Goal: Transaction & Acquisition: Subscribe to service/newsletter

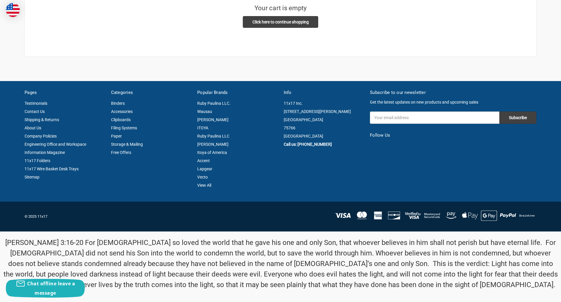
scroll to position [4, 0]
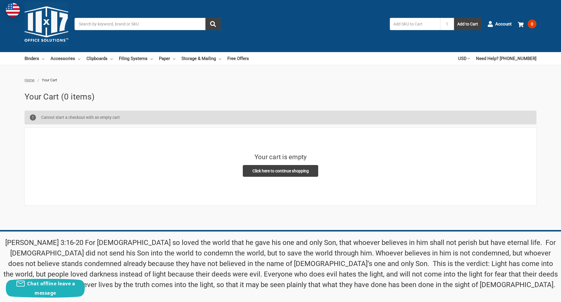
click at [435, 260] on input "Email Address" at bounding box center [434, 266] width 129 height 12
type input "[EMAIL_ADDRESS][DOMAIN_NAME]"
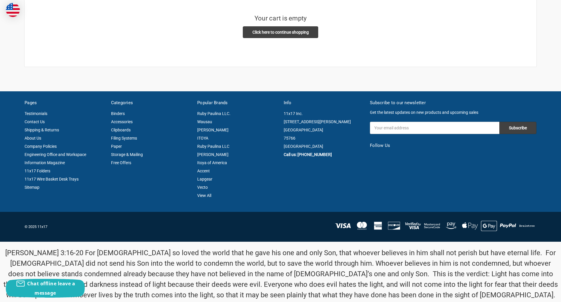
scroll to position [153, 0]
